Goal: Navigation & Orientation: Find specific page/section

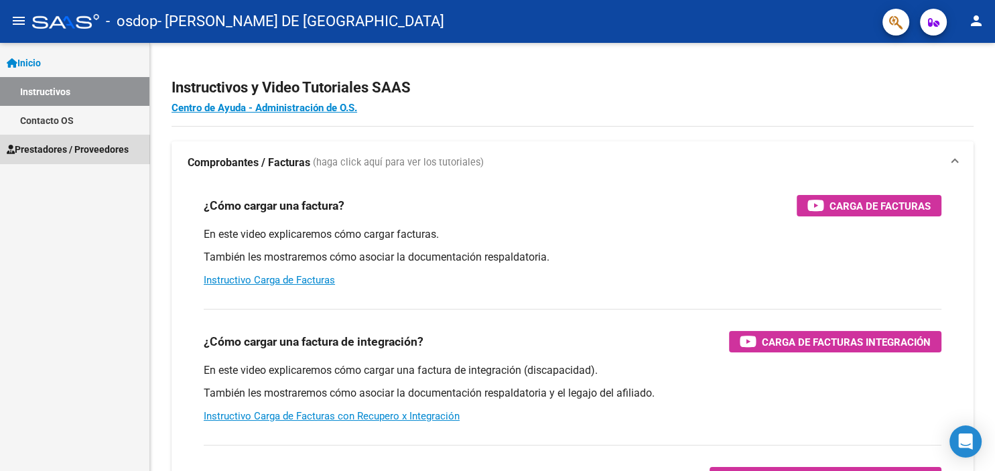
click at [66, 154] on span "Prestadores / Proveedores" at bounding box center [68, 149] width 122 height 15
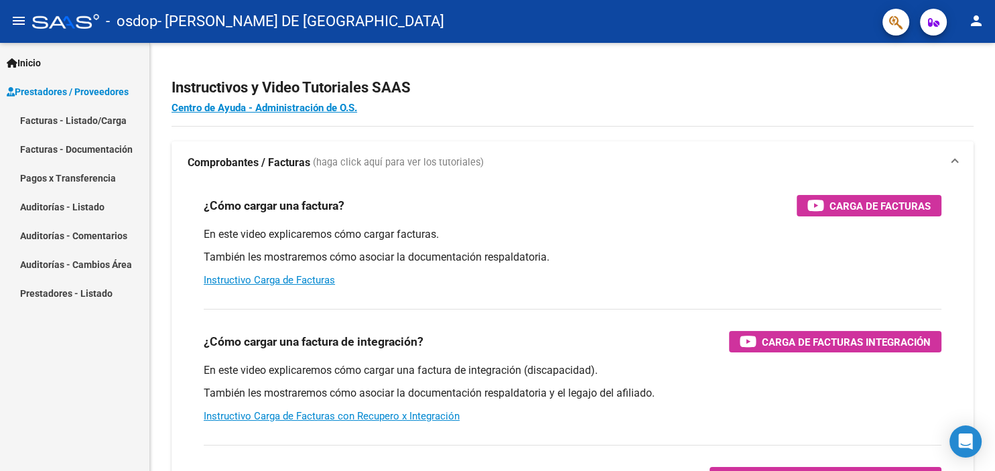
click at [66, 119] on link "Facturas - Listado/Carga" at bounding box center [74, 120] width 149 height 29
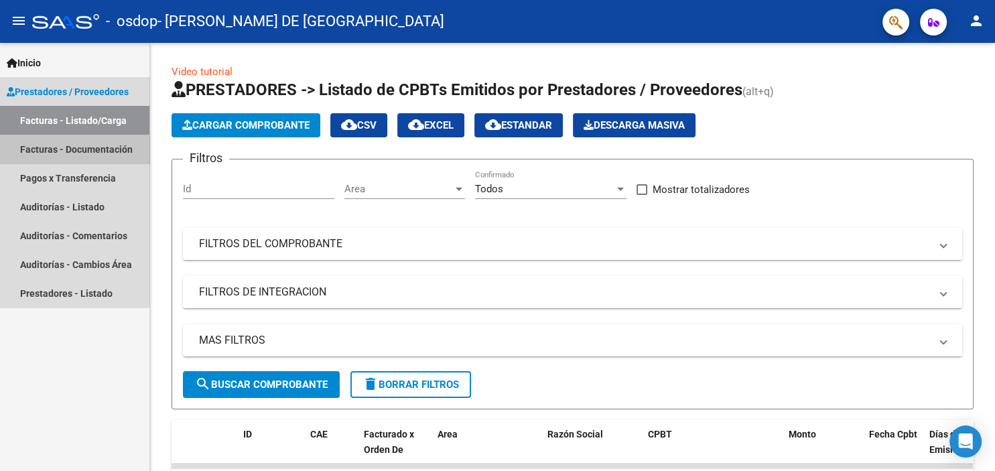
click at [71, 155] on link "Facturas - Documentación" at bounding box center [74, 149] width 149 height 29
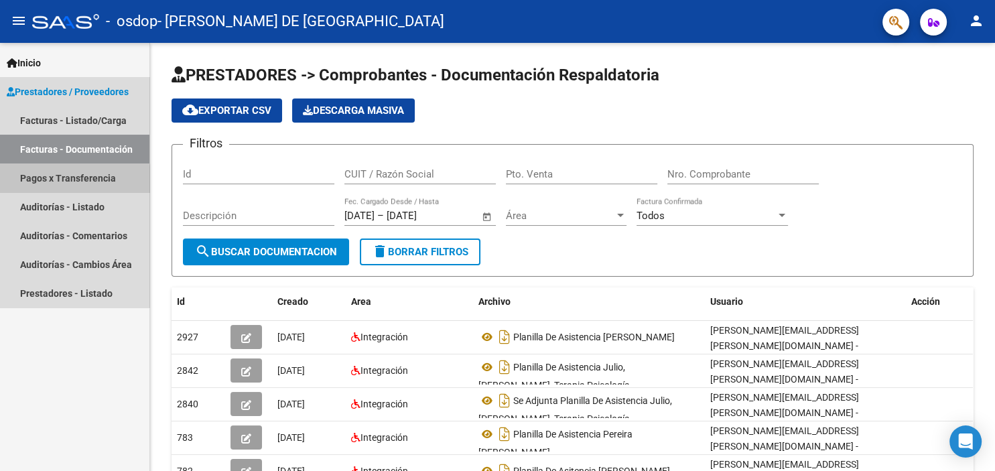
click at [68, 181] on link "Pagos x Transferencia" at bounding box center [74, 177] width 149 height 29
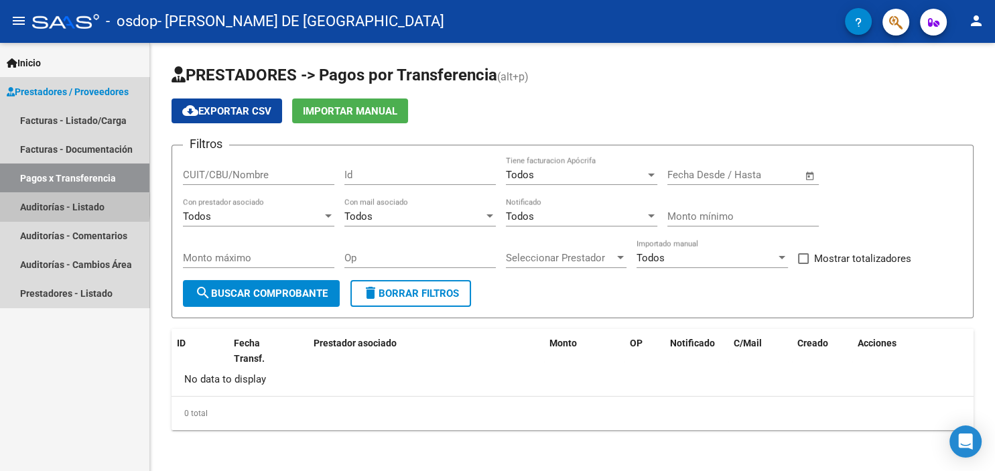
click at [65, 205] on link "Auditorías - Listado" at bounding box center [74, 206] width 149 height 29
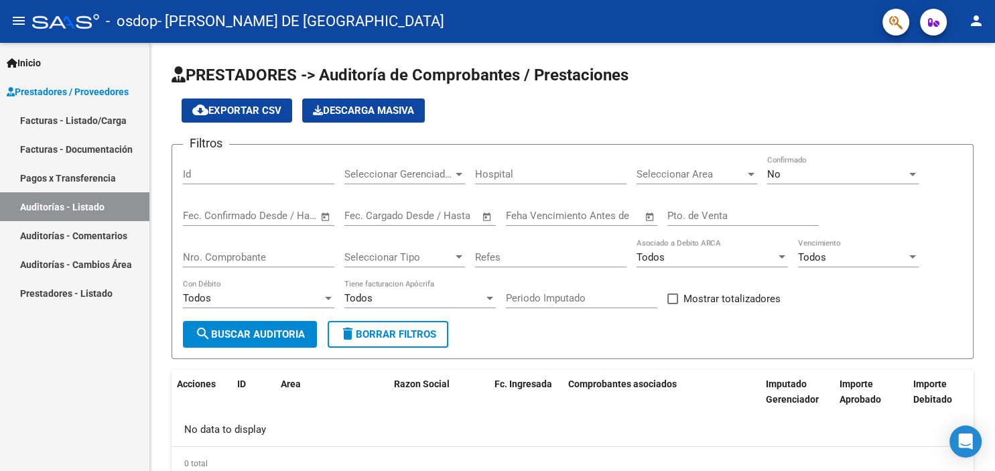
click at [68, 287] on link "Prestadores - Listado" at bounding box center [74, 293] width 149 height 29
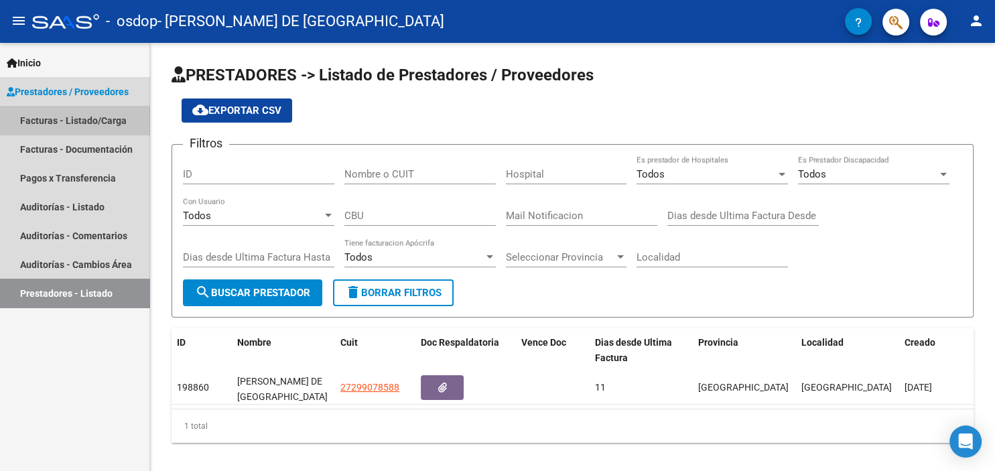
click at [59, 124] on link "Facturas - Listado/Carga" at bounding box center [74, 120] width 149 height 29
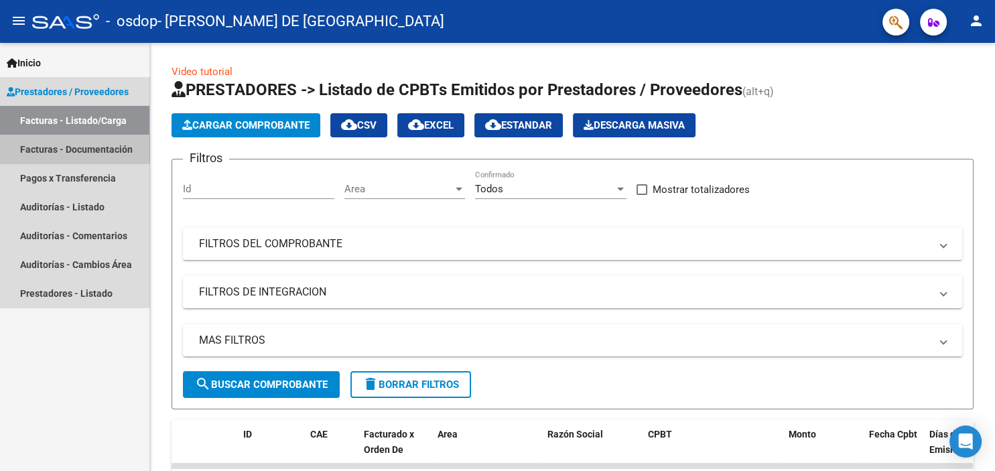
click at [64, 145] on link "Facturas - Documentación" at bounding box center [74, 149] width 149 height 29
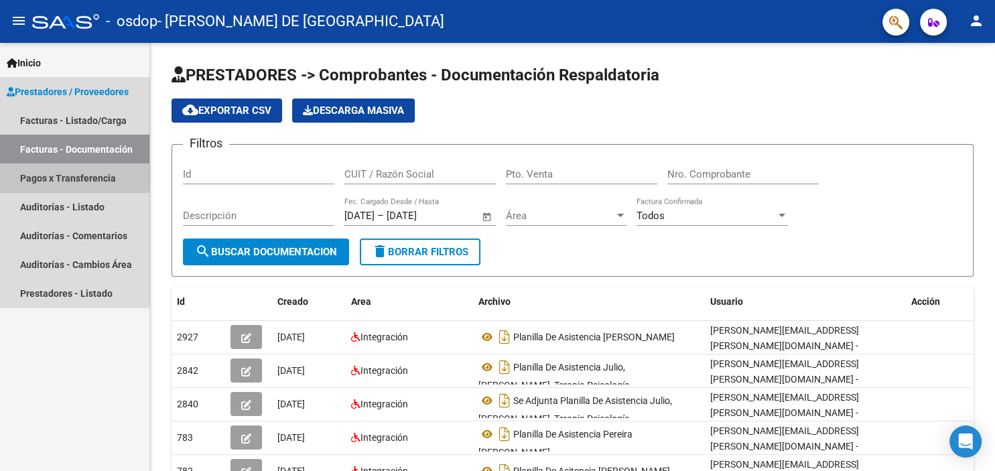
click at [61, 176] on link "Pagos x Transferencia" at bounding box center [74, 177] width 149 height 29
